Goal: Transaction & Acquisition: Purchase product/service

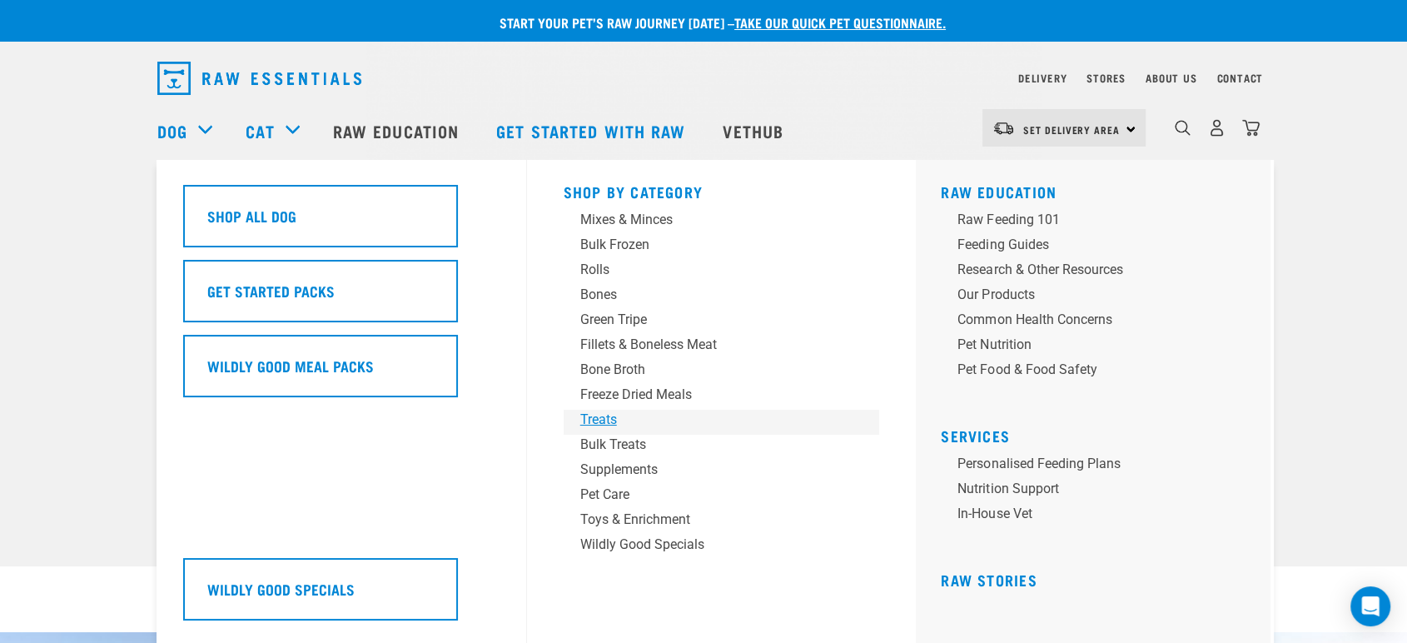
click at [608, 421] on div "Treats" at bounding box center [710, 420] width 260 height 20
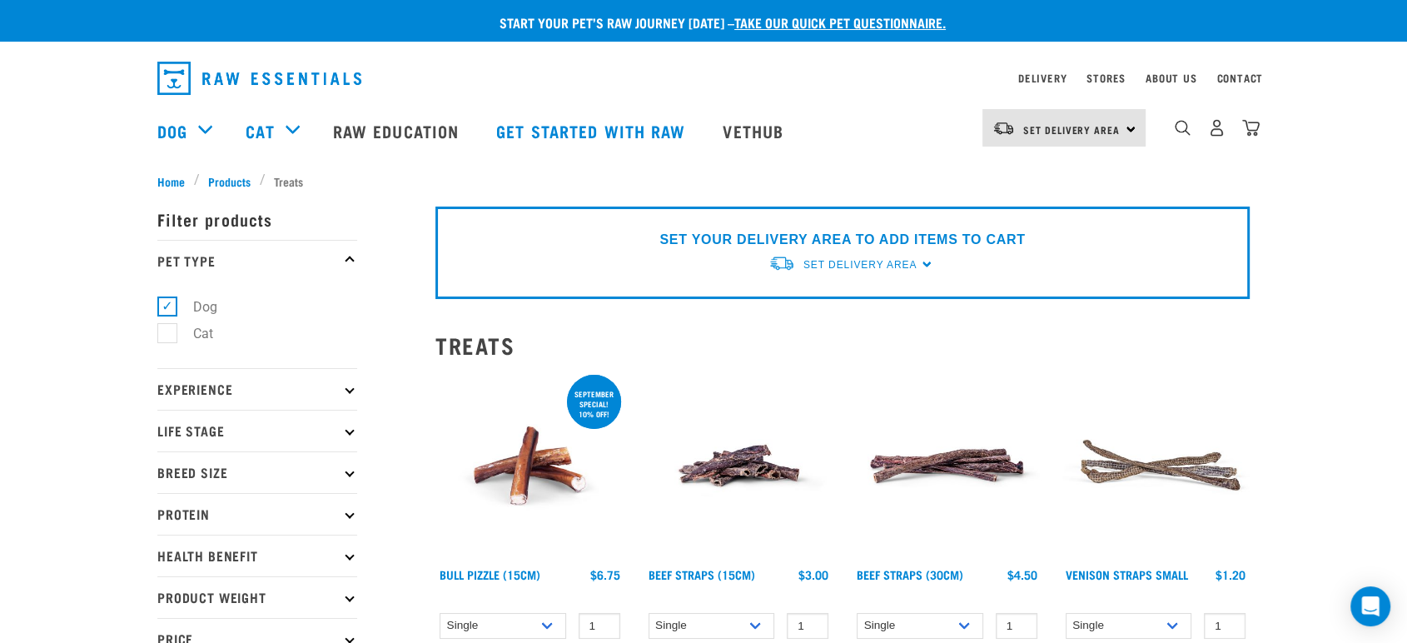
click at [510, 471] on img at bounding box center [529, 465] width 189 height 189
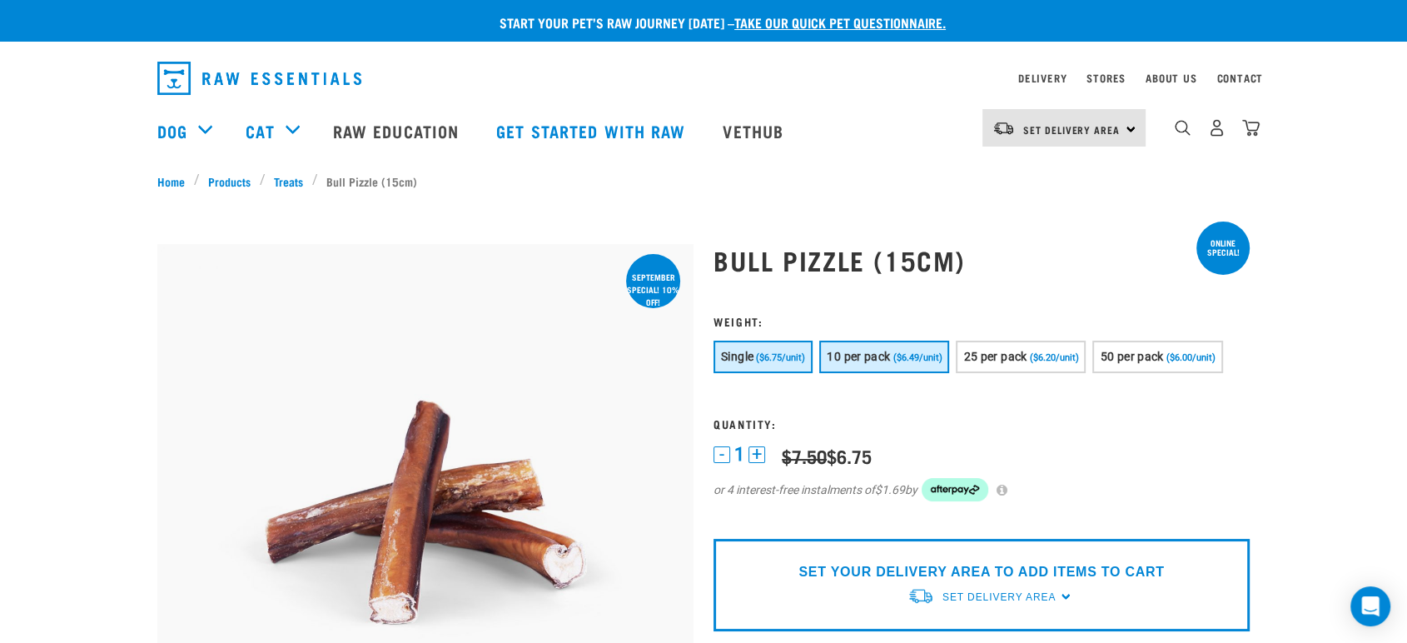
click at [872, 361] on span "10 per pack" at bounding box center [858, 356] width 63 height 13
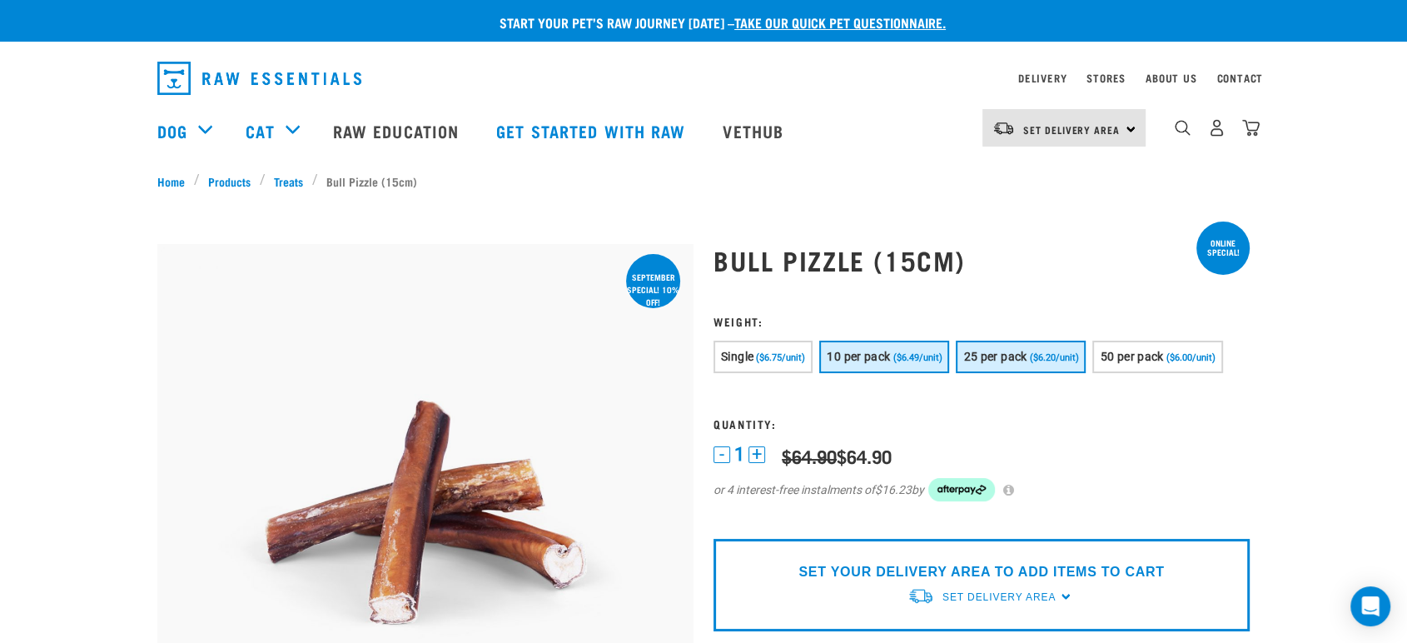
click at [1057, 361] on span "($6.20/unit)" at bounding box center [1053, 357] width 49 height 11
click at [910, 350] on button "10 per pack ($6.49/unit)" at bounding box center [884, 357] width 130 height 32
click at [748, 350] on span "Single" at bounding box center [737, 356] width 32 height 13
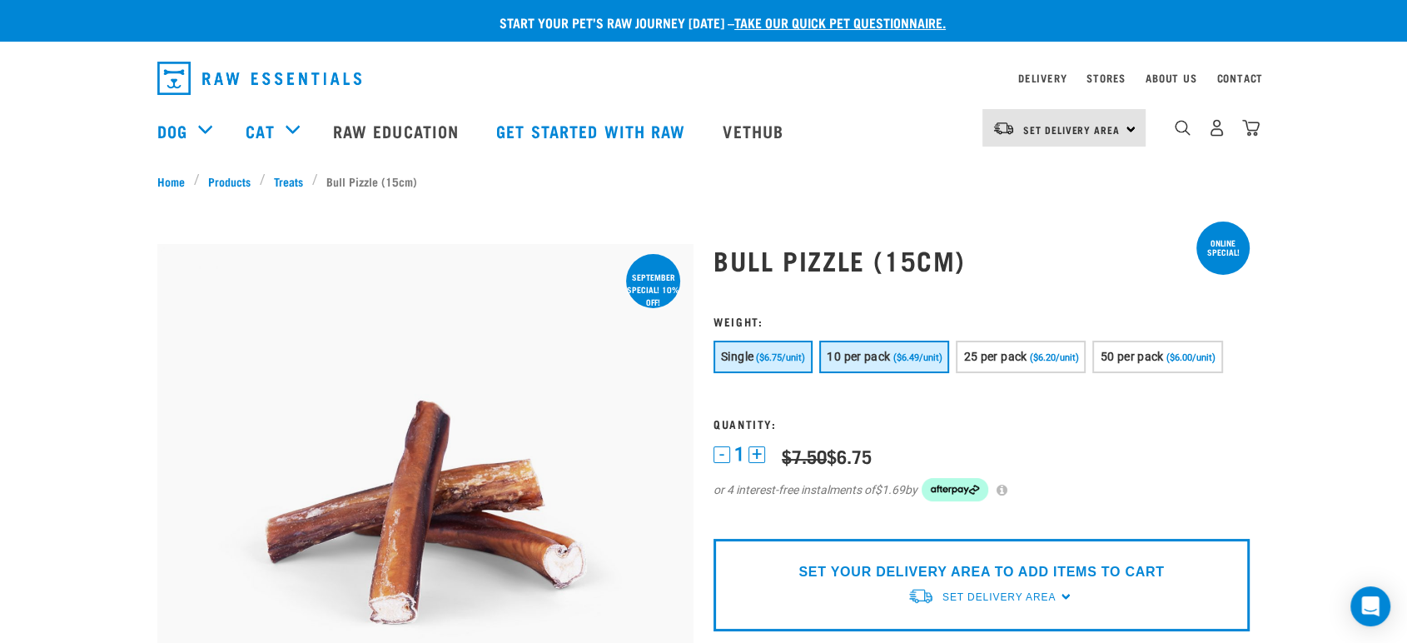
click at [906, 352] on span "($6.49/unit)" at bounding box center [917, 357] width 49 height 11
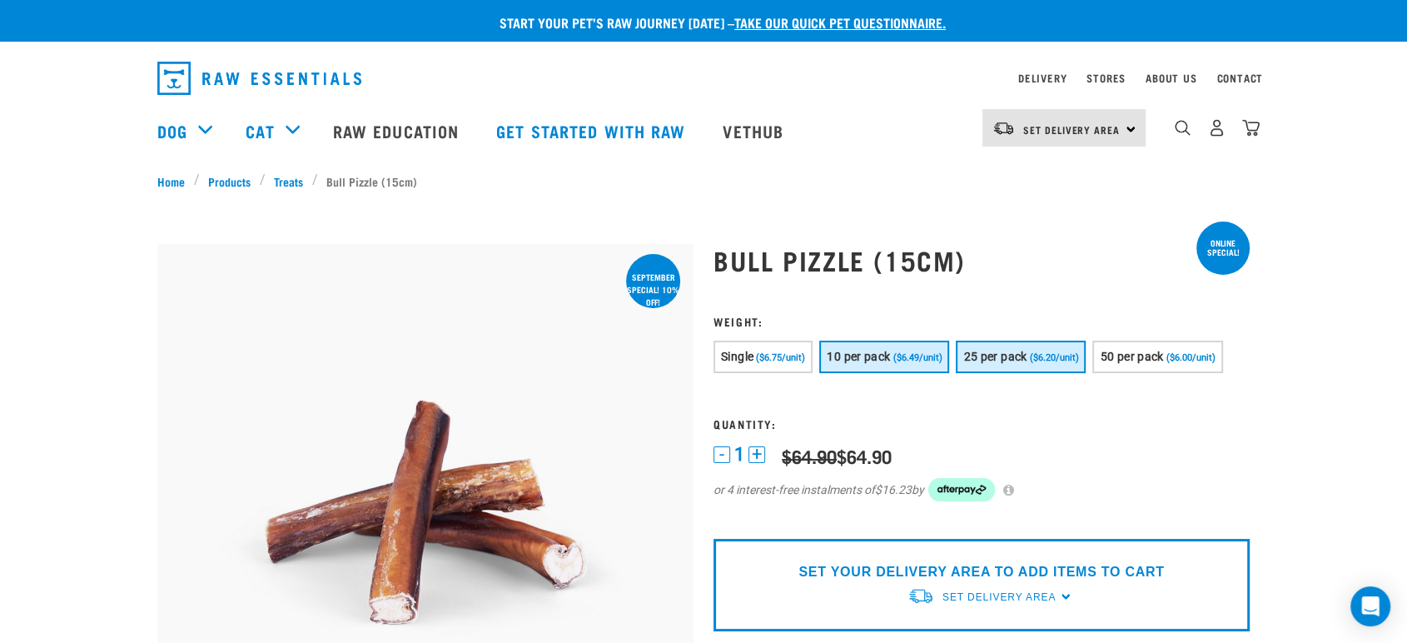
click at [1039, 352] on span "($6.20/unit)" at bounding box center [1053, 357] width 49 height 11
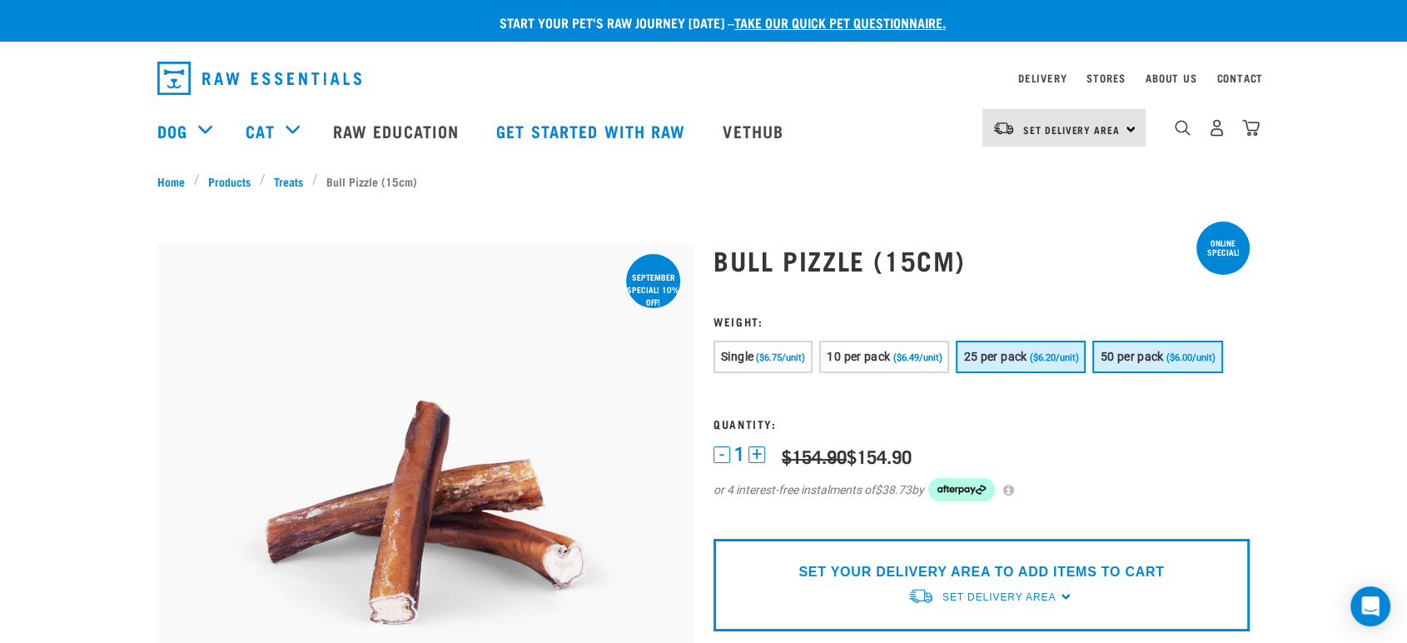
click at [1167, 352] on span "($6.00/unit)" at bounding box center [1191, 357] width 49 height 11
click at [796, 345] on button "Single ($6.75/unit)" at bounding box center [763, 357] width 99 height 32
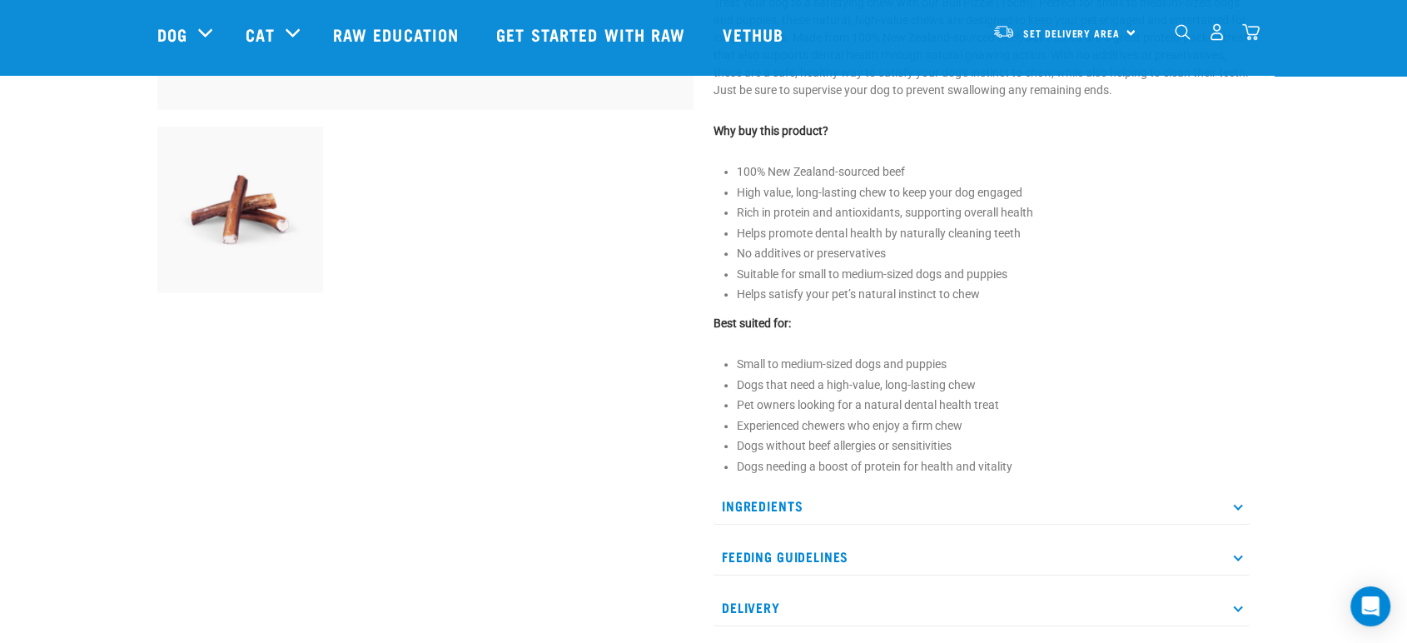
scroll to position [555, 0]
